Goal: Check status: Check status

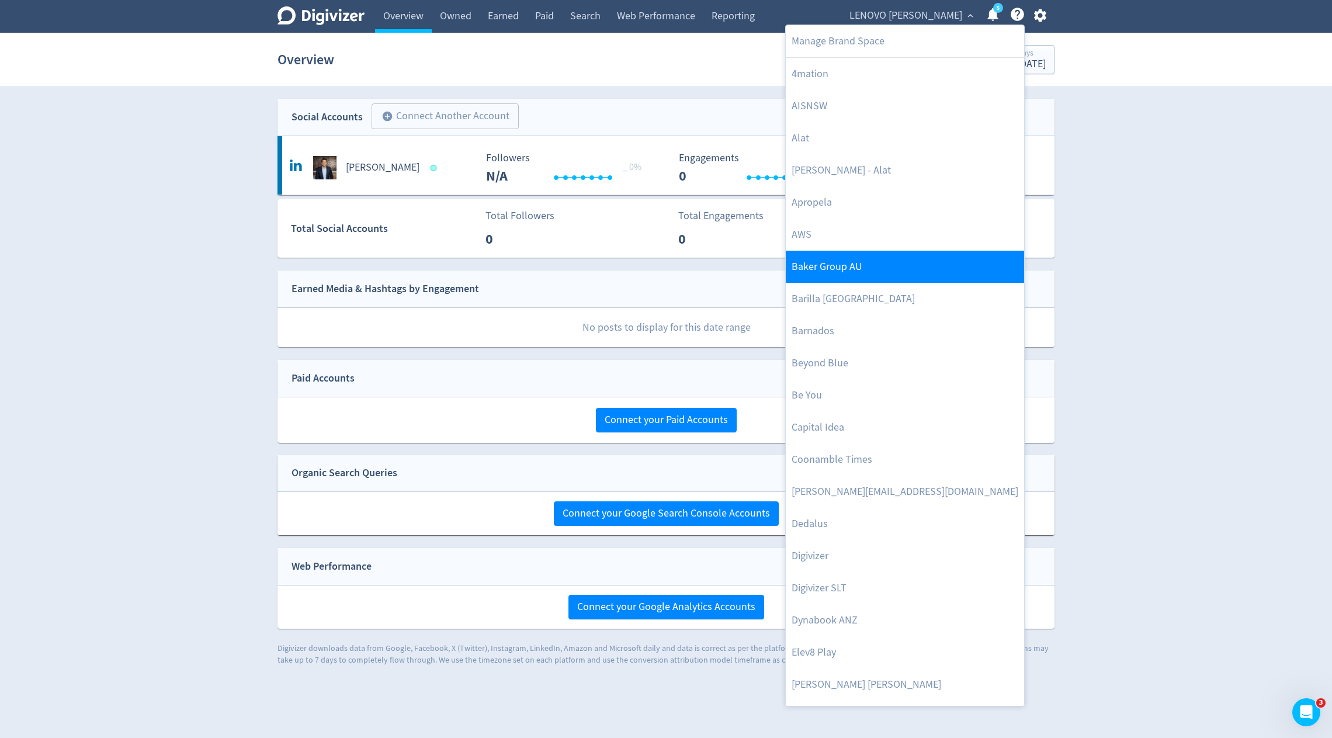
scroll to position [25, 0]
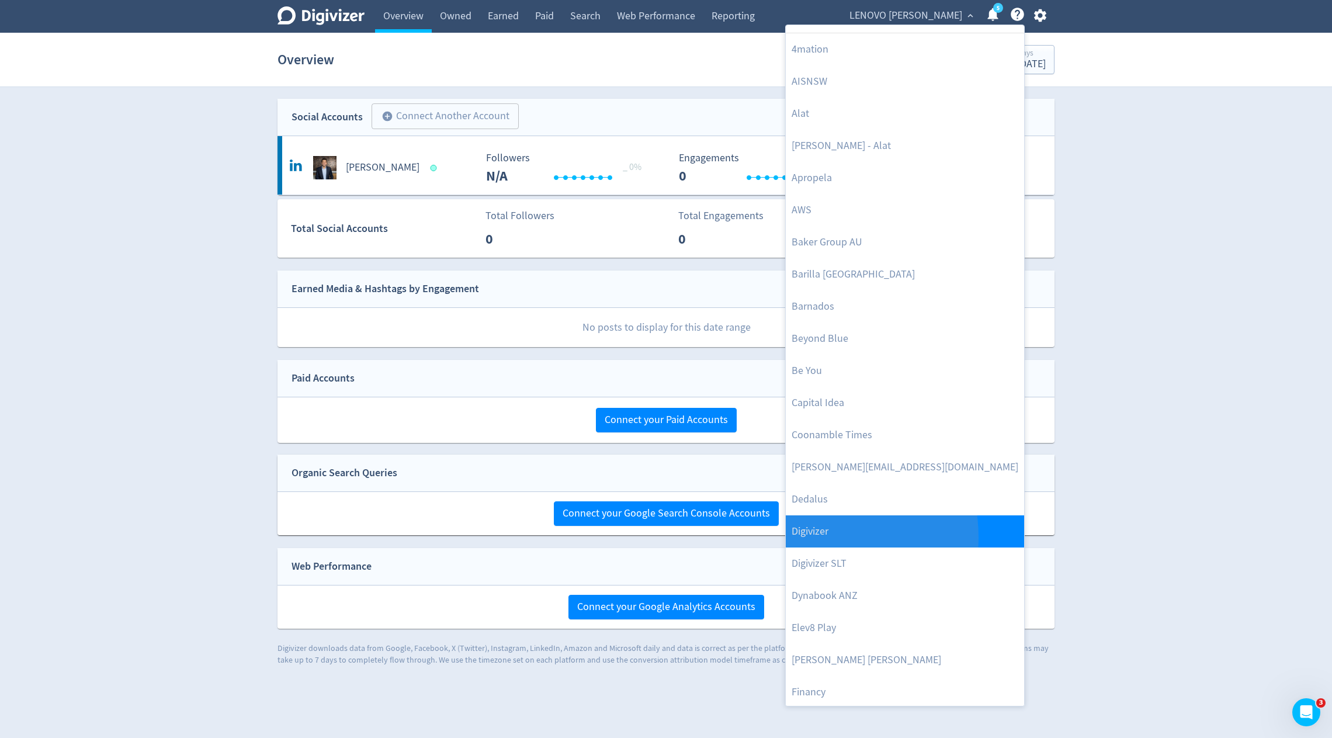
click at [804, 537] on link "Digivizer" at bounding box center [905, 531] width 238 height 32
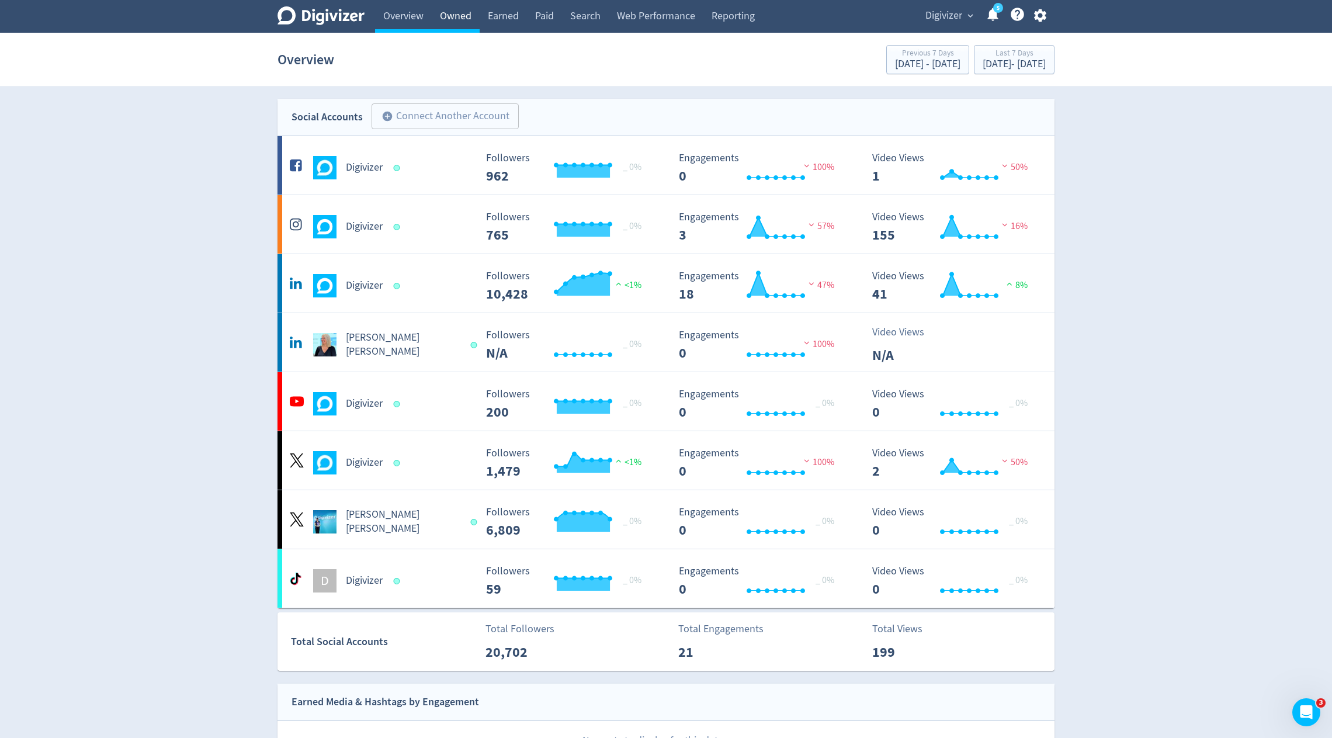
click at [446, 23] on link "Owned" at bounding box center [456, 16] width 48 height 33
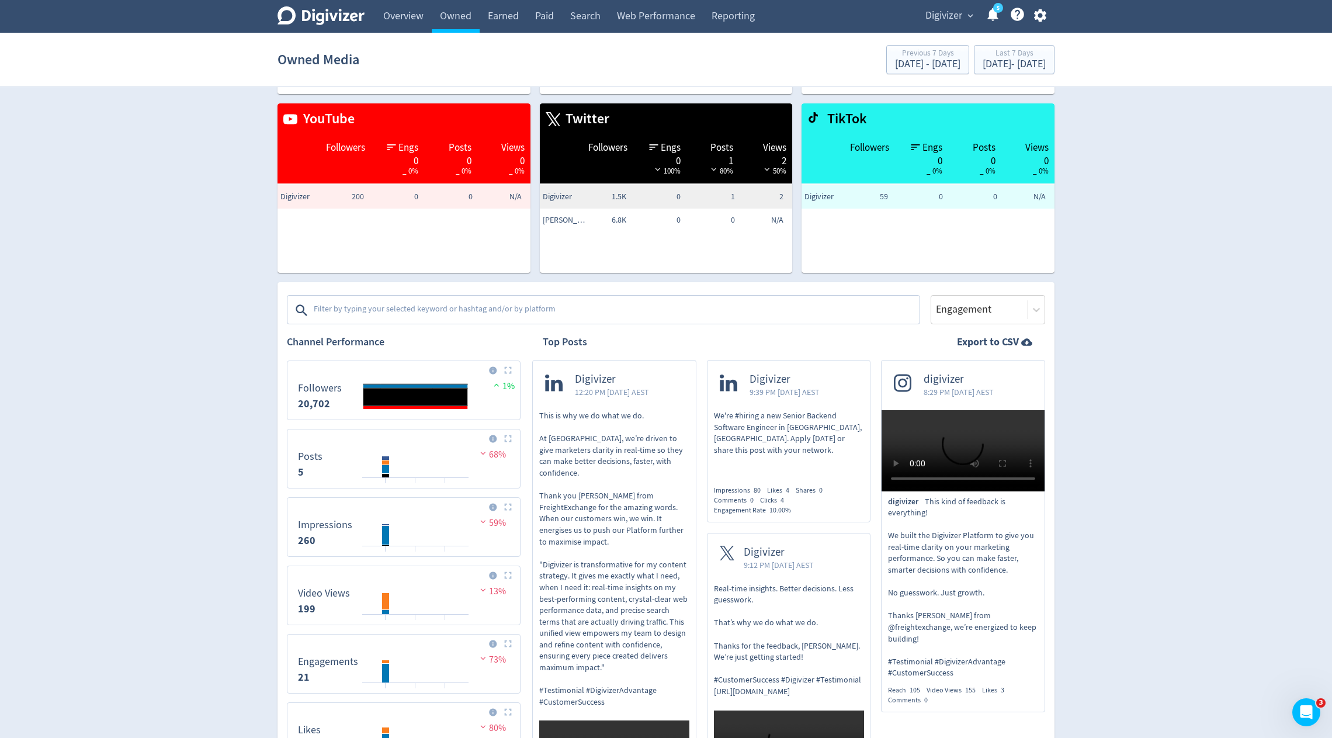
scroll to position [111, 0]
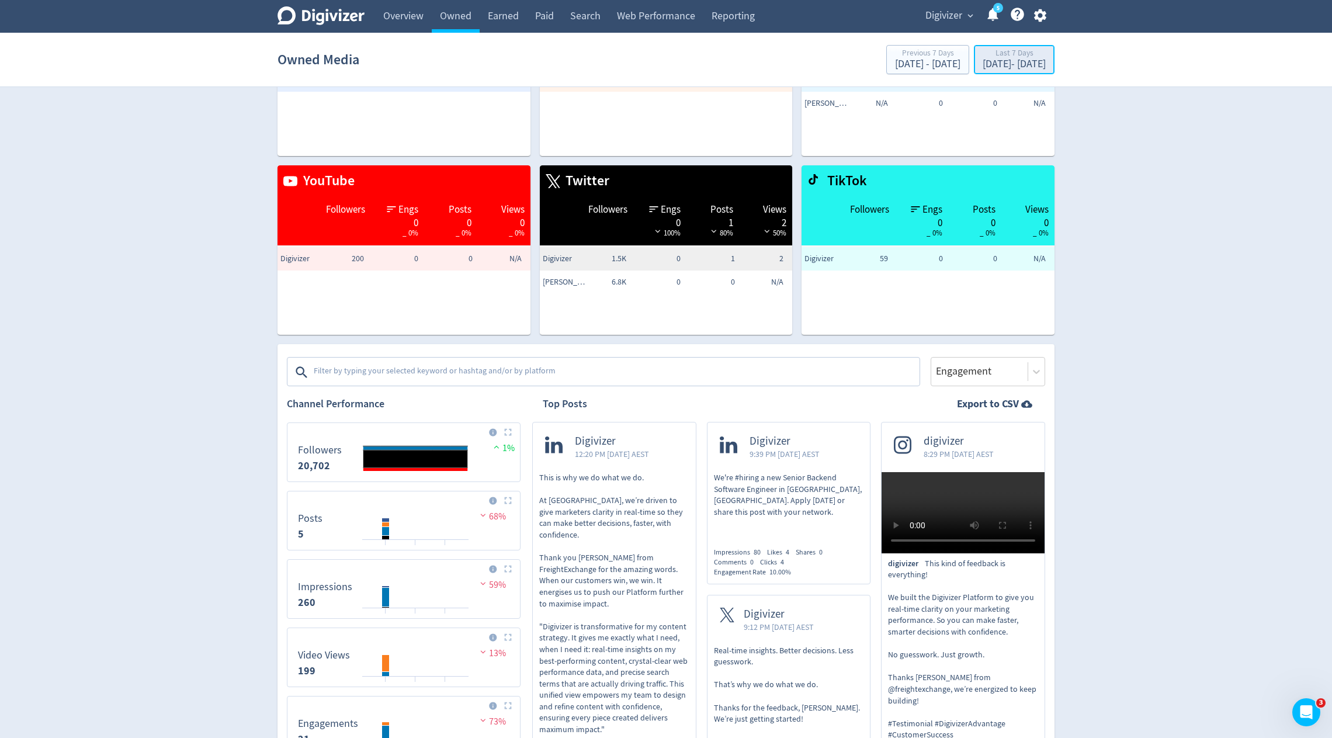
click at [983, 61] on div "[DATE] - [DATE]" at bounding box center [1014, 64] width 63 height 11
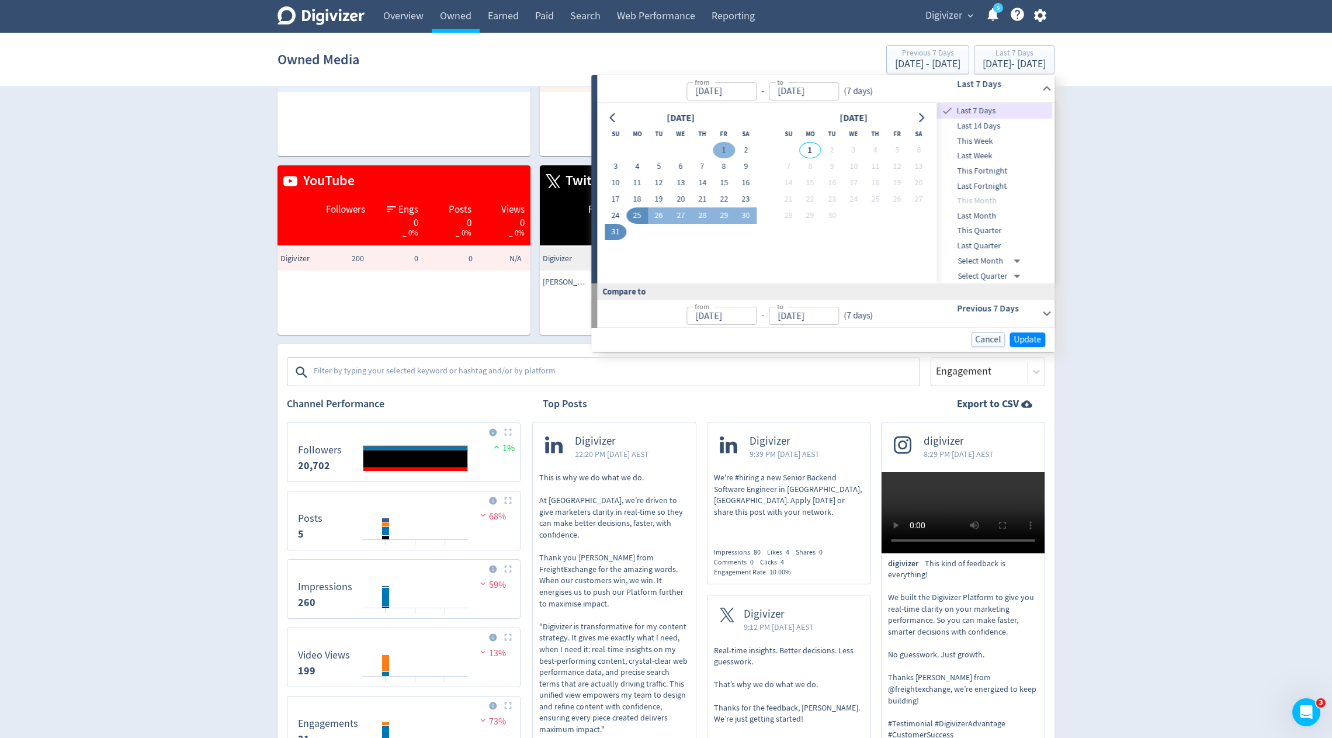
click at [722, 146] on button "1" at bounding box center [725, 150] width 22 height 16
type input "[DATE]"
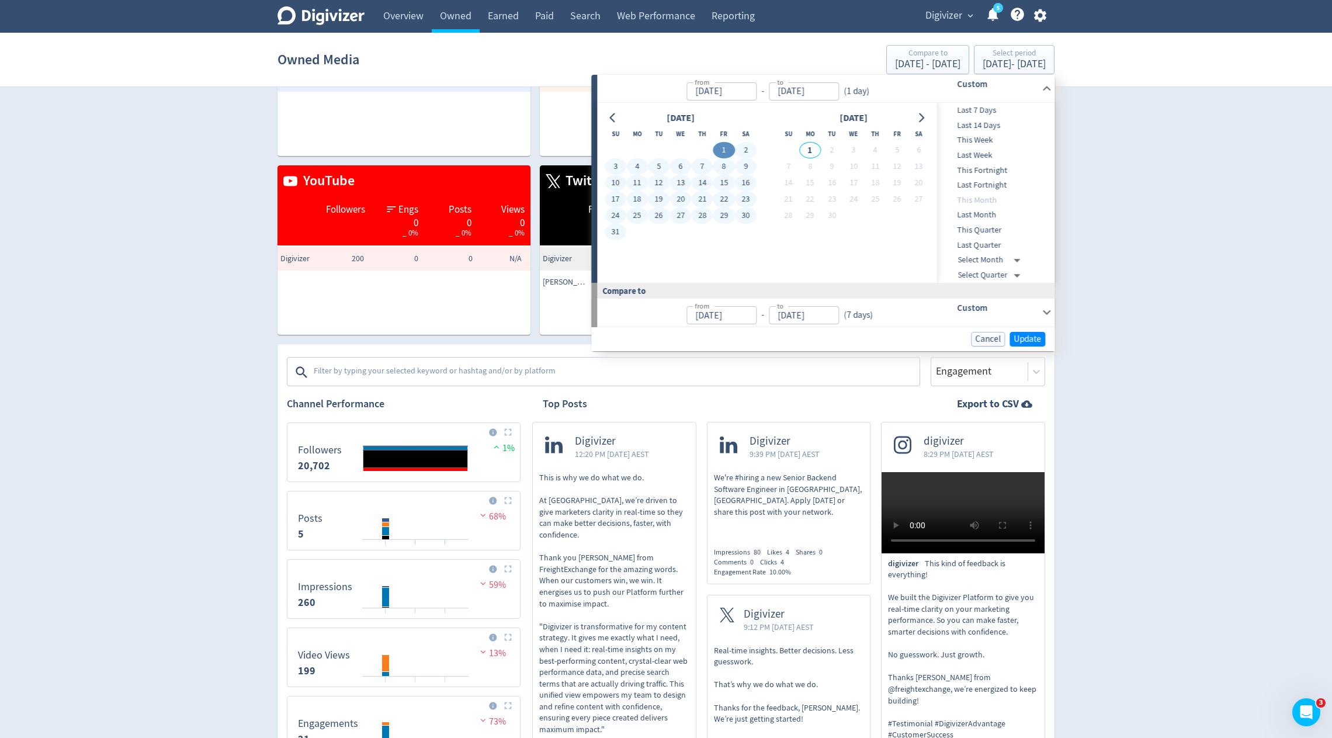
click at [607, 233] on button "31" at bounding box center [616, 232] width 22 height 16
type input "[DATE]"
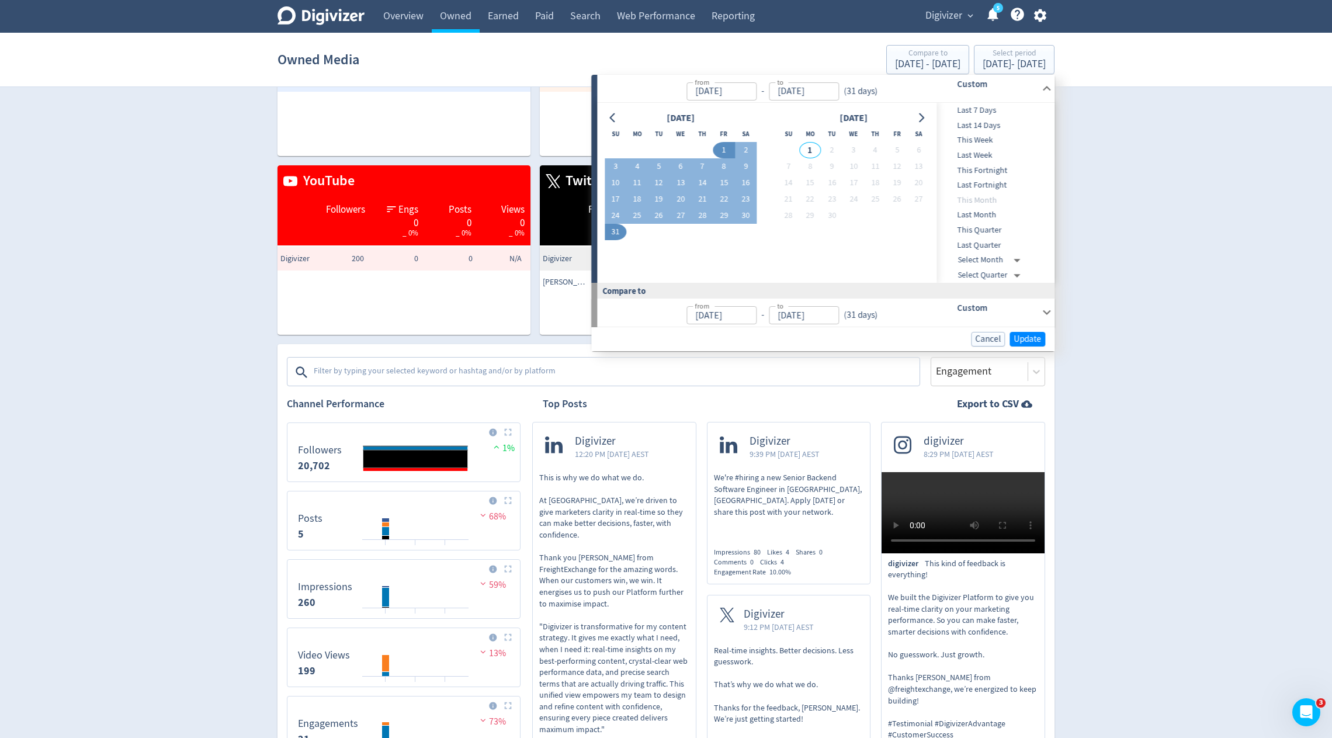
click at [1031, 330] on div "Cancel Update" at bounding box center [822, 339] width 463 height 24
click at [1034, 341] on span "Update" at bounding box center [1027, 339] width 27 height 9
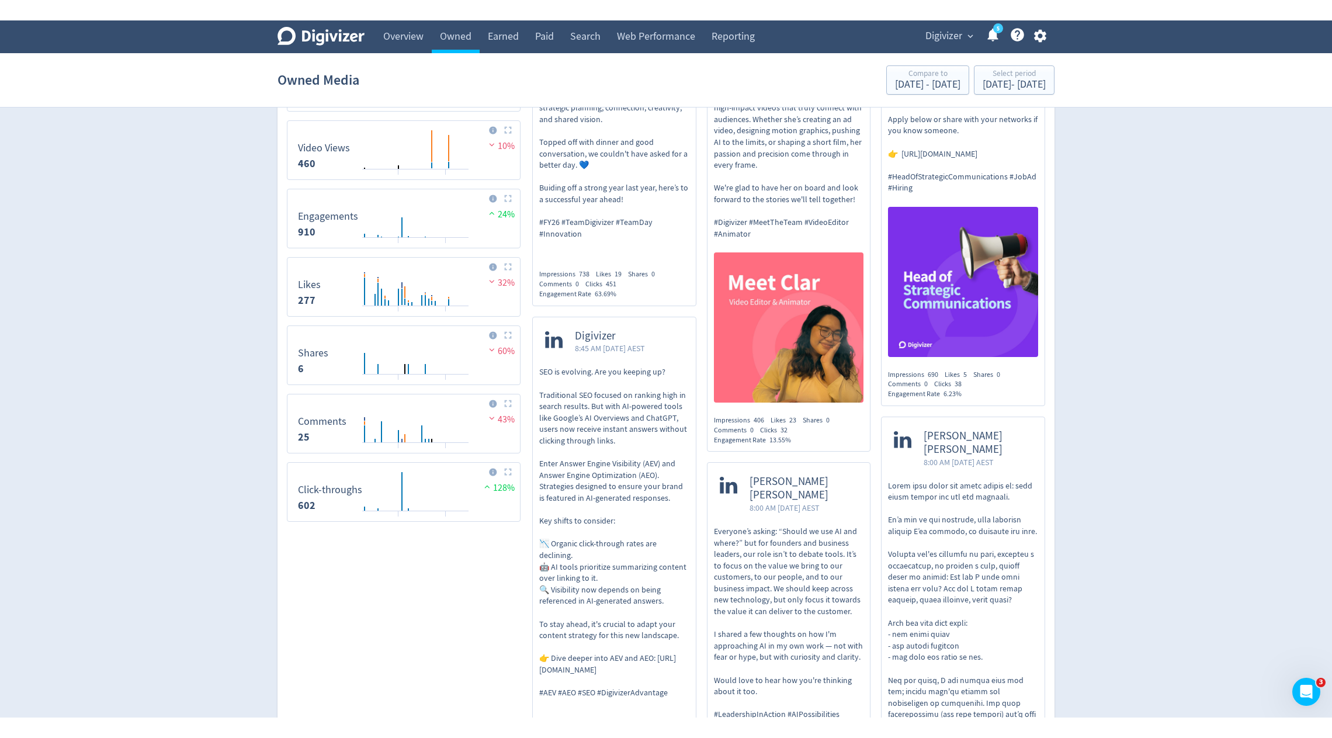
scroll to position [487, 0]
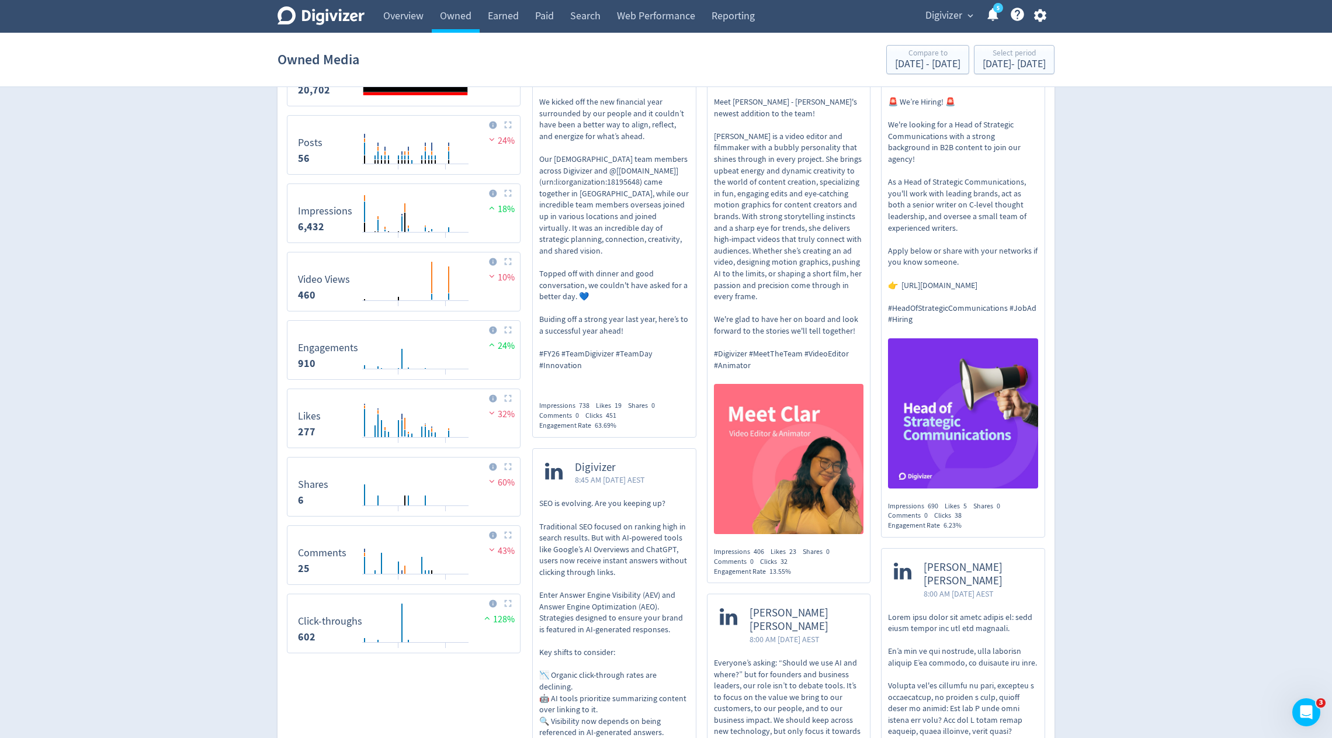
click at [941, 7] on span "Digivizer" at bounding box center [944, 15] width 37 height 19
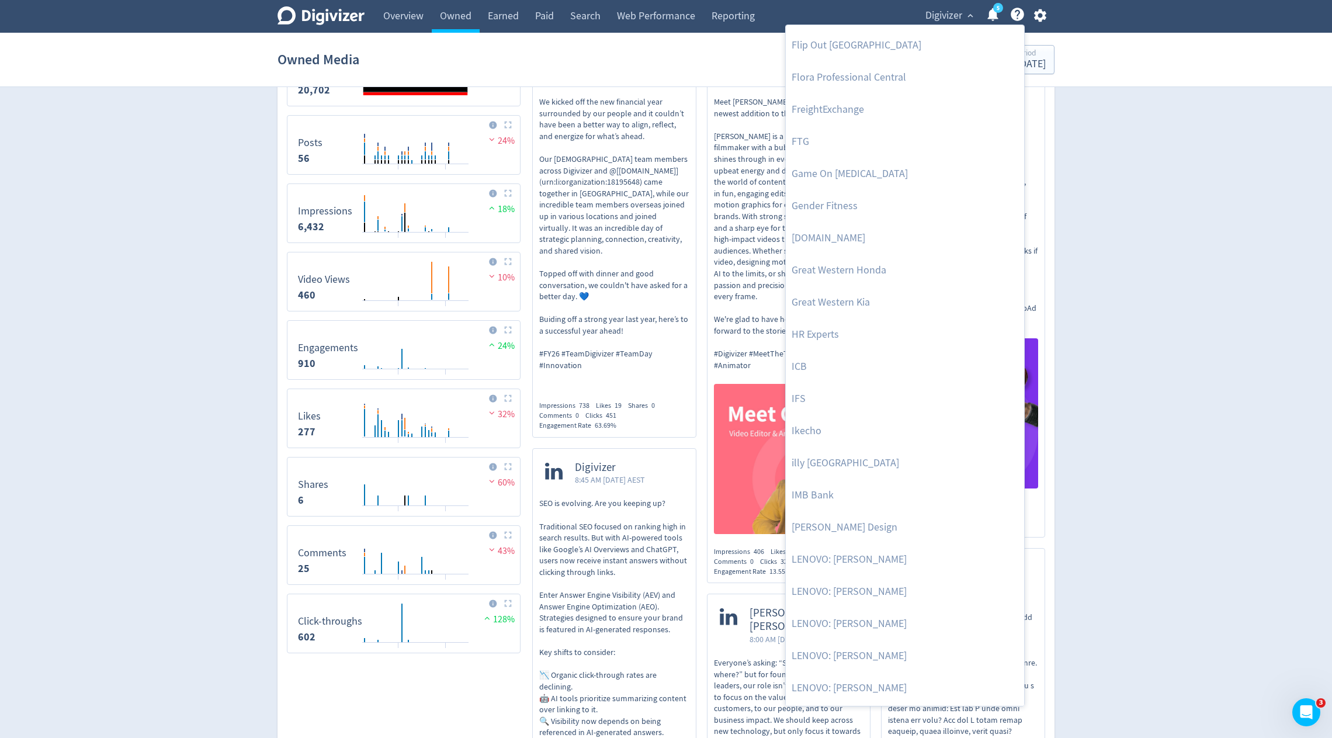
scroll to position [769, 0]
click at [815, 484] on link "IMB Bank" at bounding box center [905, 494] width 238 height 32
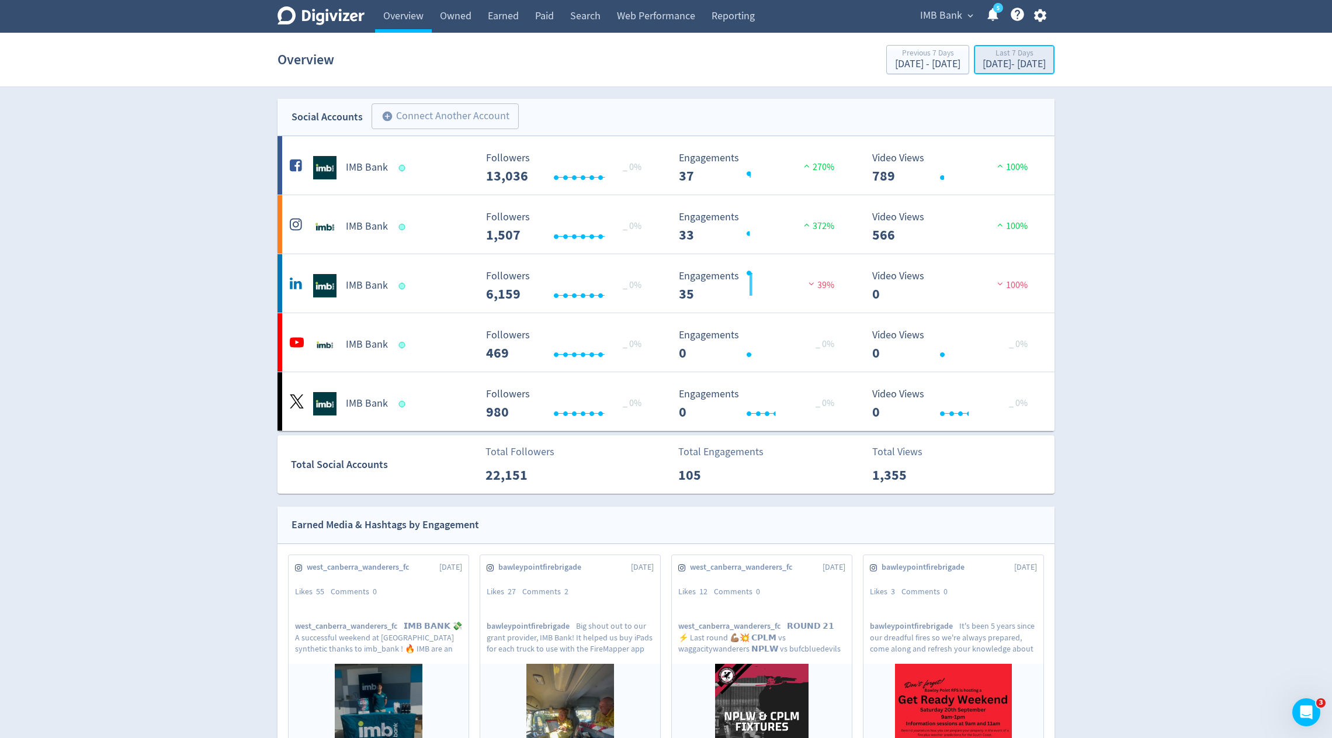
click at [990, 70] on div "[DATE] - [DATE]" at bounding box center [1014, 64] width 63 height 11
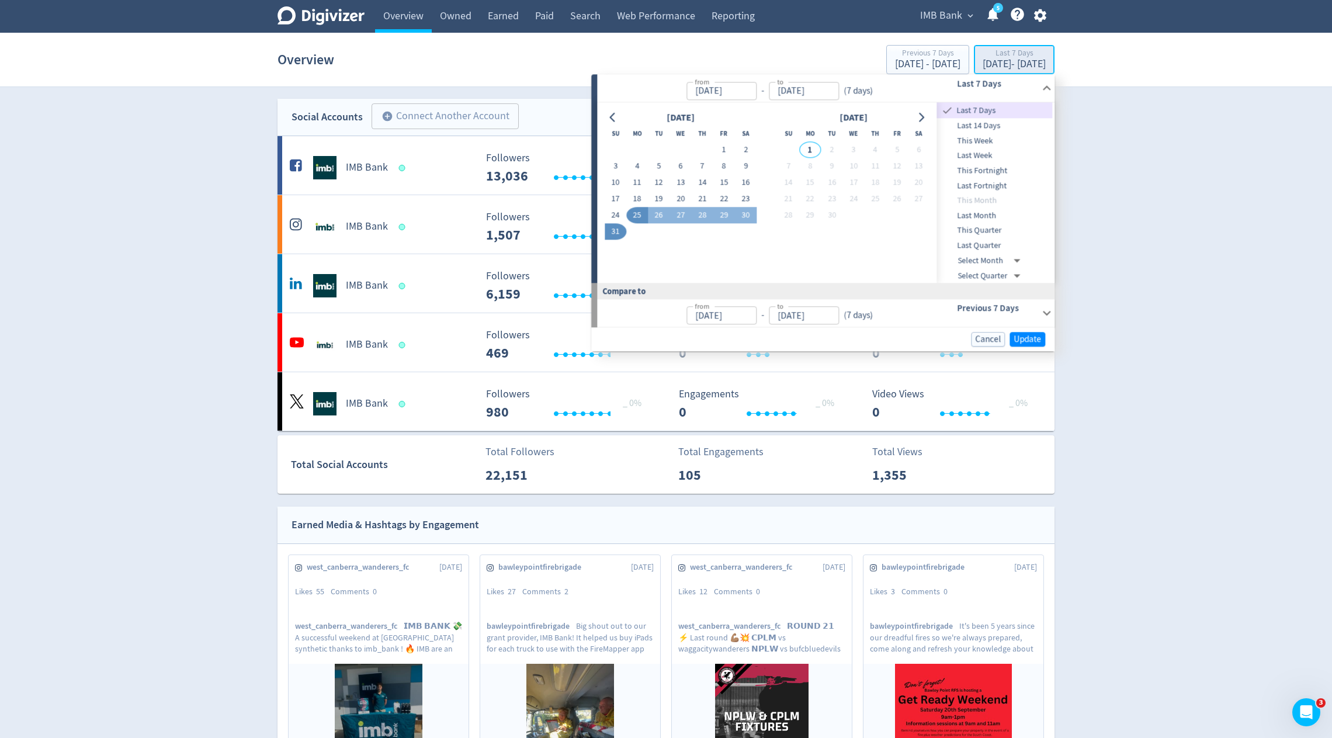
type input "[DATE]"
click at [984, 214] on span "Last Month" at bounding box center [995, 215] width 116 height 13
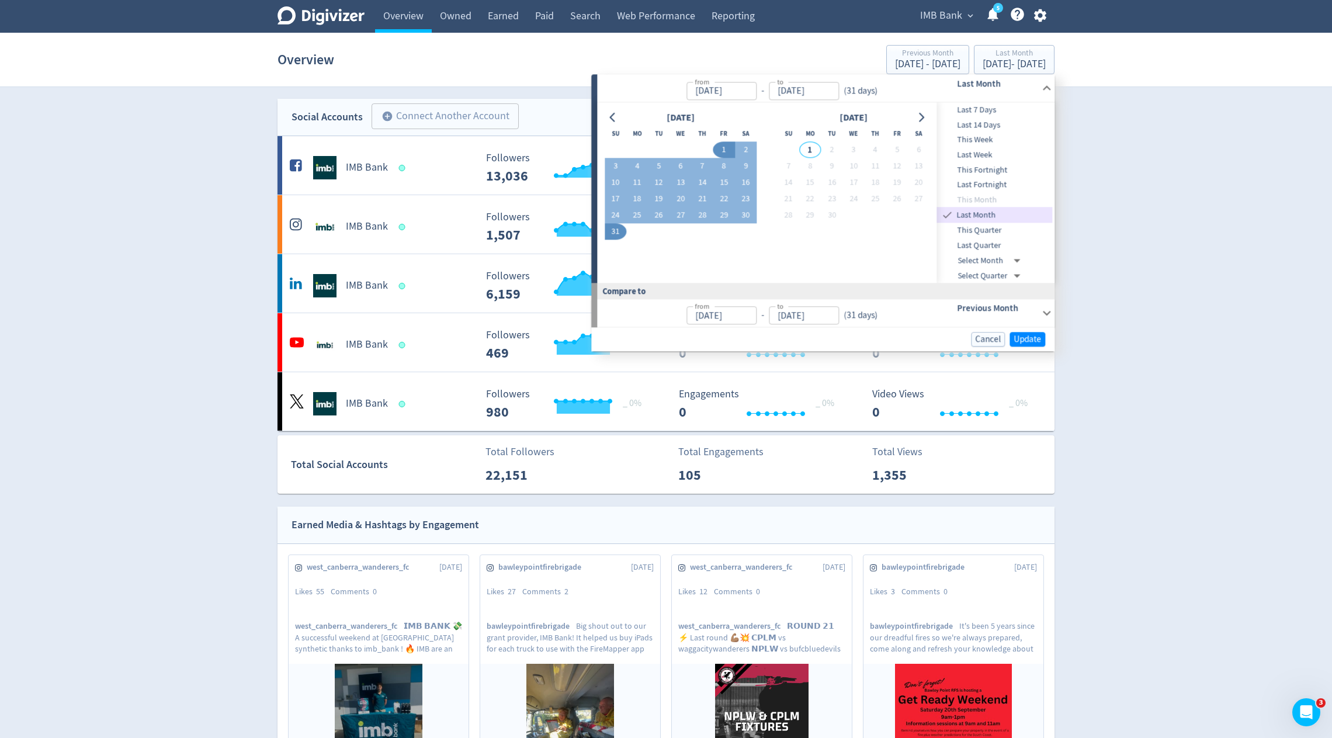
type input "[DATE]"
click at [1022, 341] on span "Update" at bounding box center [1027, 339] width 27 height 9
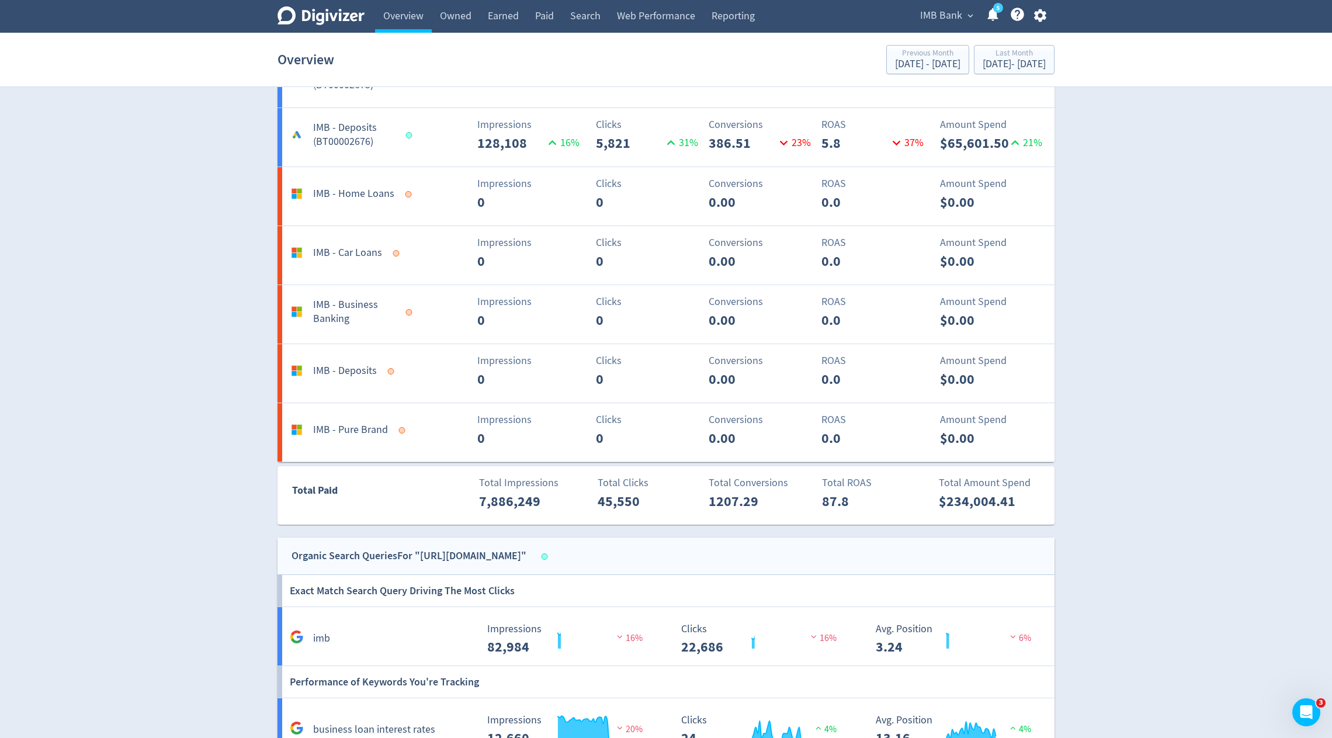
scroll to position [1457, 0]
